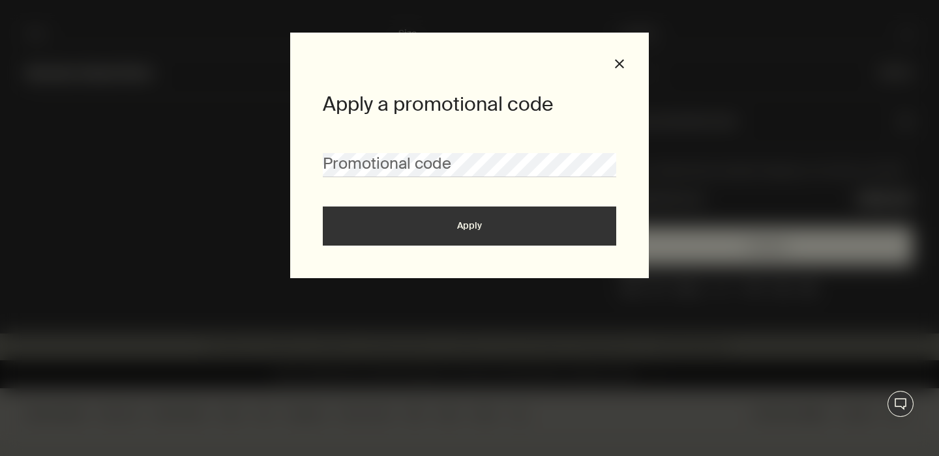
click at [398, 146] on div "Promotional code" at bounding box center [469, 157] width 293 height 40
click at [622, 63] on button "close" at bounding box center [619, 64] width 12 height 12
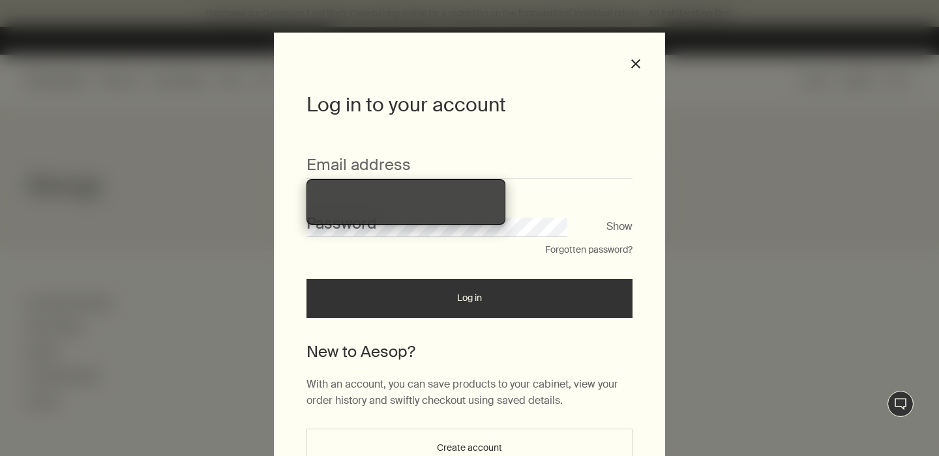
click at [504, 151] on div "Email address" at bounding box center [469, 158] width 326 height 40
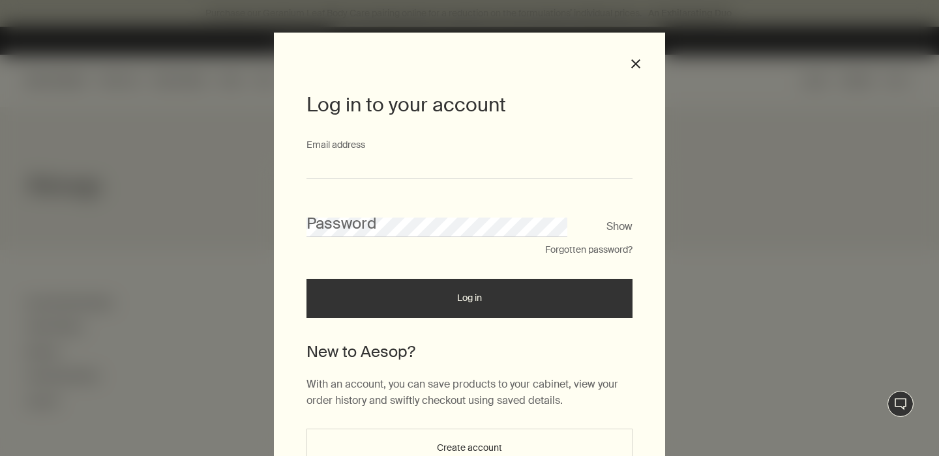
click at [462, 169] on input "Email address" at bounding box center [469, 166] width 326 height 24
type input "**********"
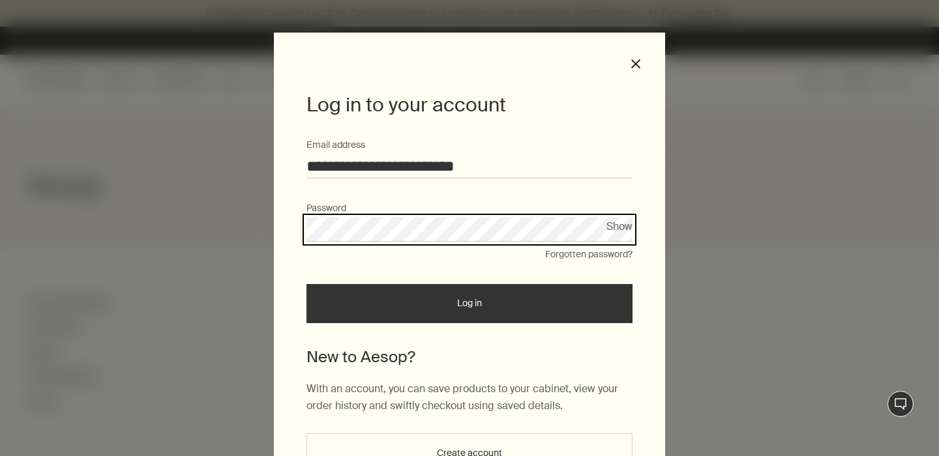
click at [306, 284] on button "Log in" at bounding box center [469, 303] width 326 height 39
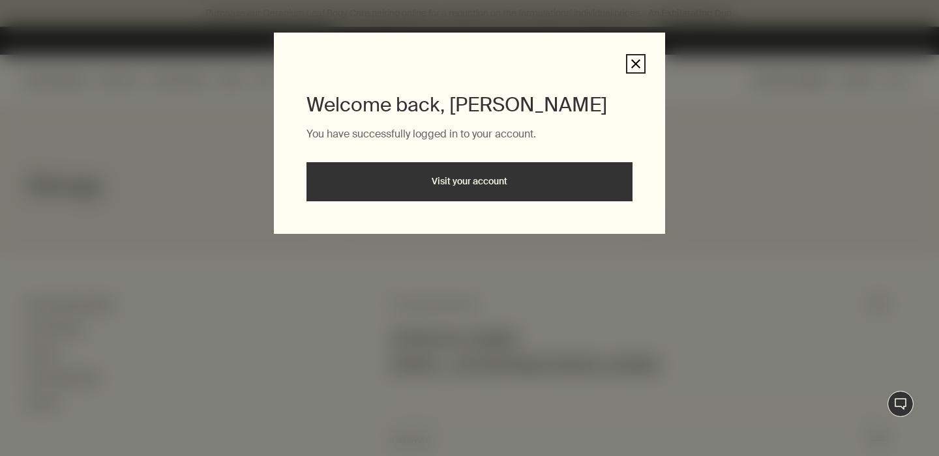
click at [634, 61] on button "close" at bounding box center [636, 64] width 12 height 12
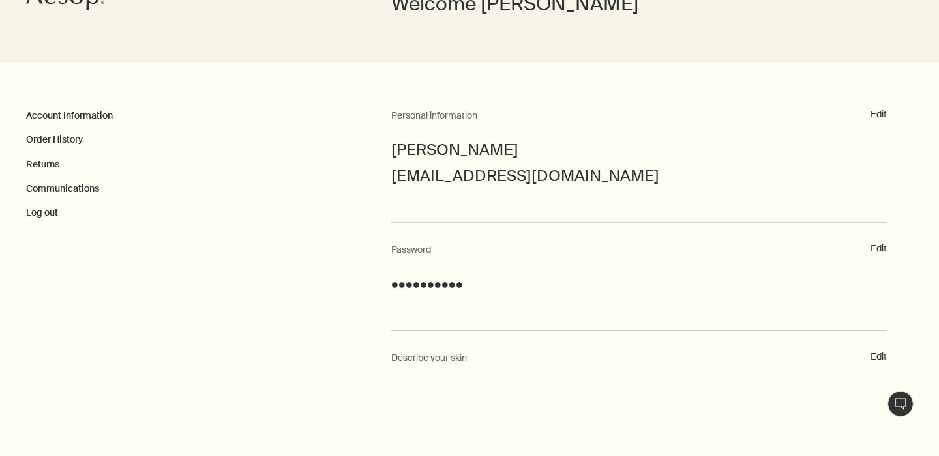
scroll to position [329, 0]
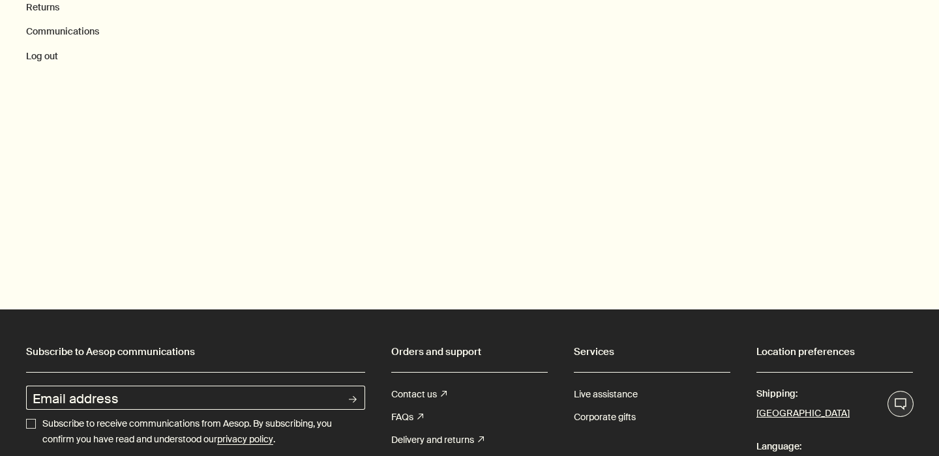
scroll to position [347, 0]
